Goal: Information Seeking & Learning: Find specific page/section

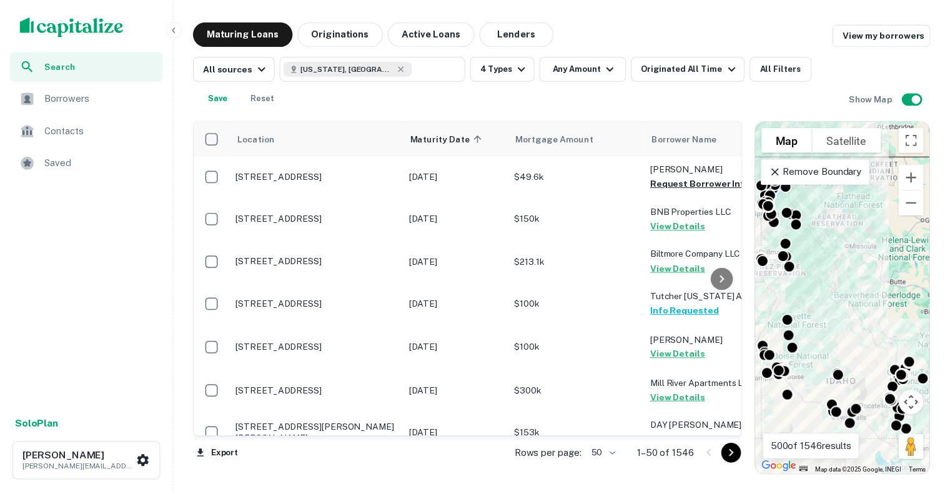
scroll to position [490, 0]
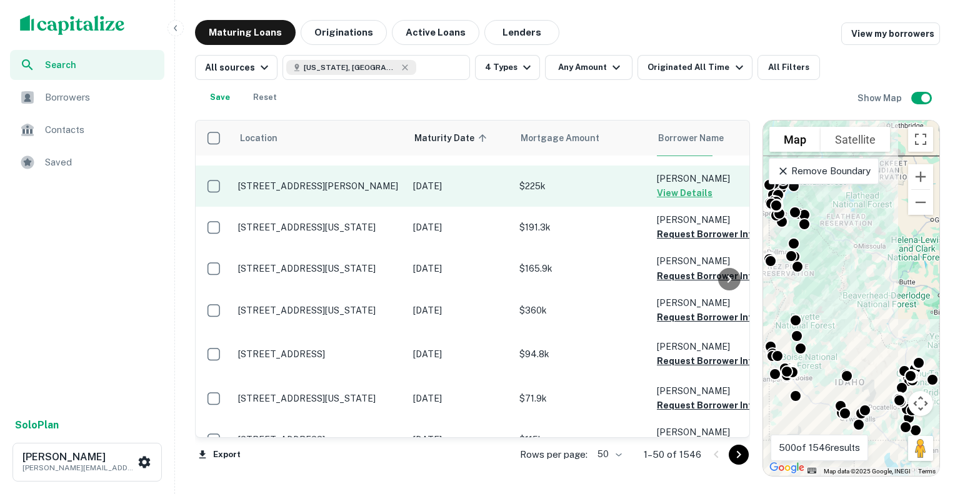
click at [667, 186] on button "View Details" at bounding box center [685, 193] width 56 height 15
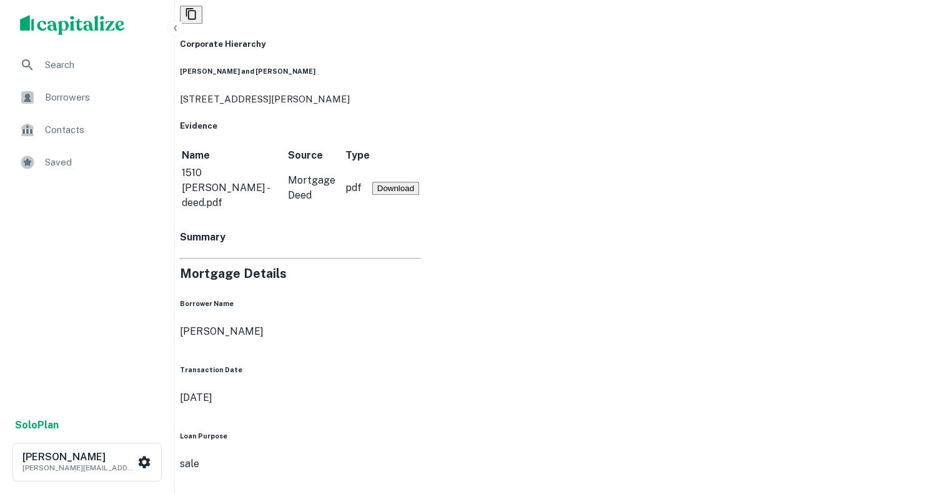
scroll to position [1206, 0]
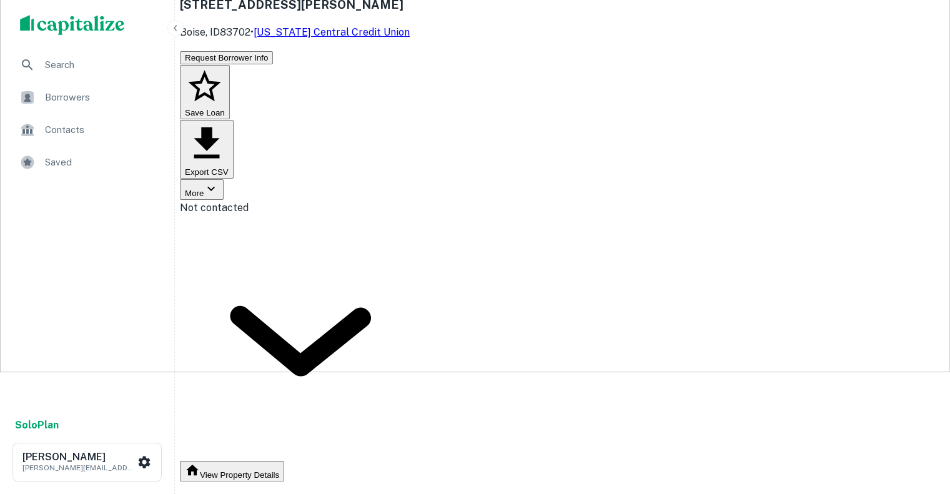
scroll to position [0, 0]
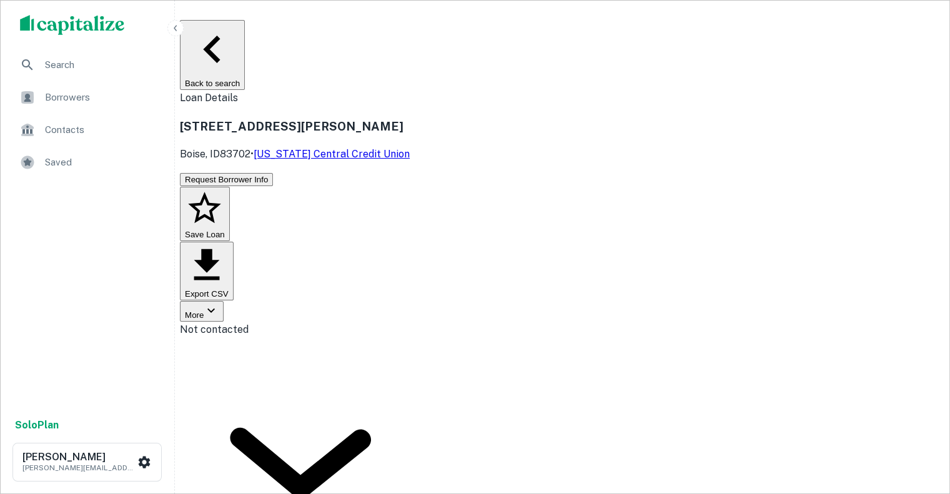
click at [114, 86] on div "Borrowers" at bounding box center [87, 97] width 154 height 30
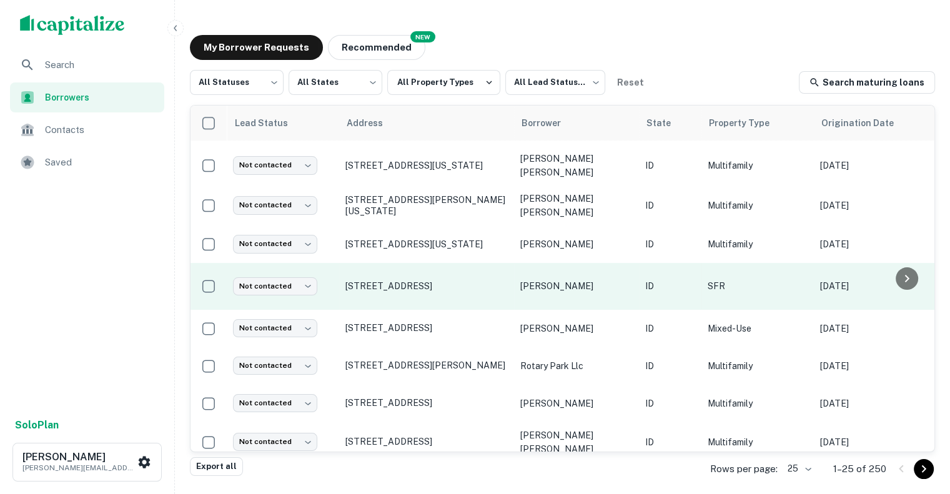
click at [544, 283] on p "mccown daniel" at bounding box center [576, 286] width 112 height 14
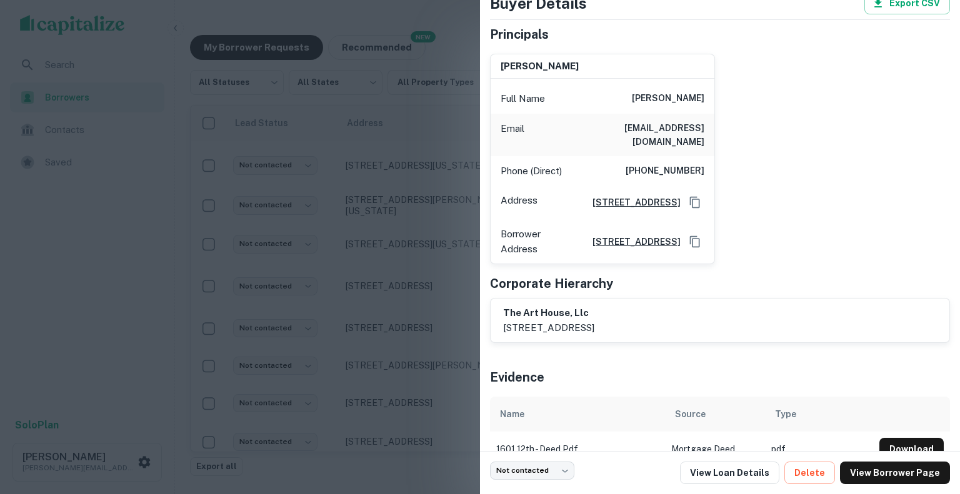
scroll to position [88, 0]
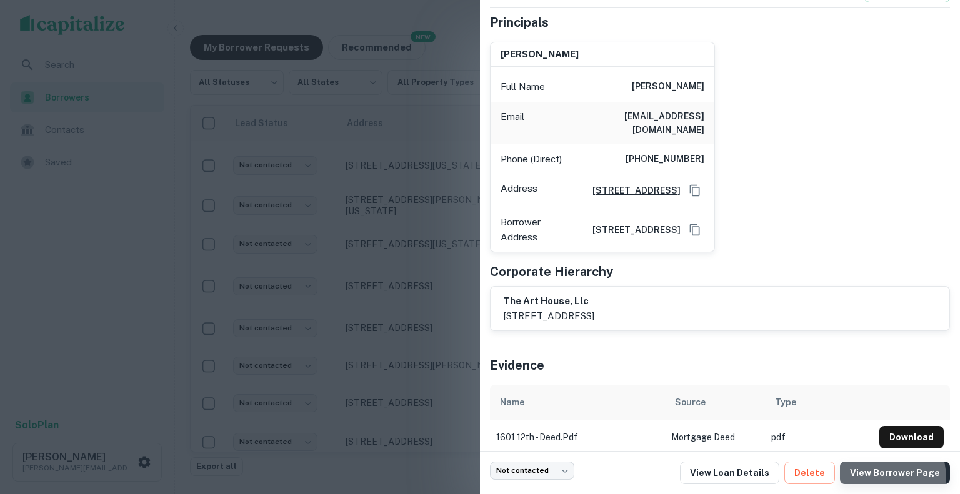
click at [878, 479] on link "View Borrower Page" at bounding box center [895, 473] width 110 height 22
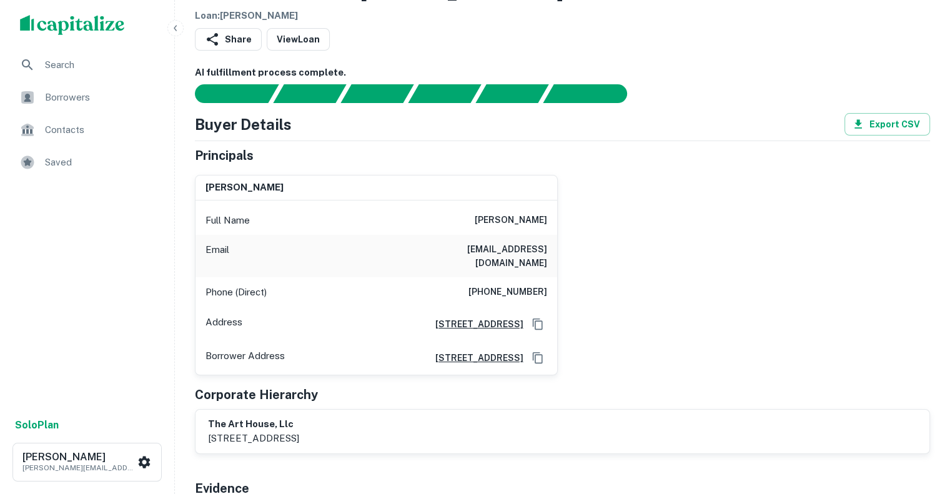
scroll to position [65, 0]
